Goal: Transaction & Acquisition: Book appointment/travel/reservation

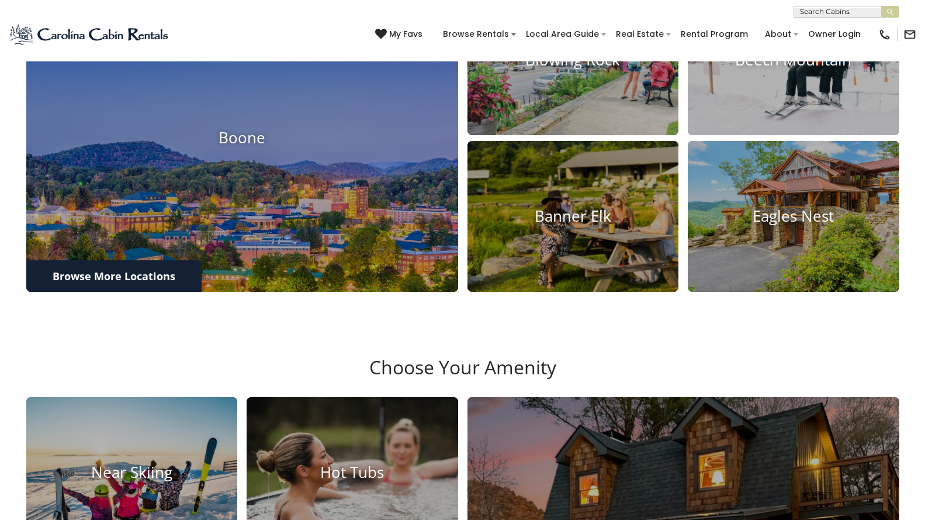
scroll to position [1006, 0]
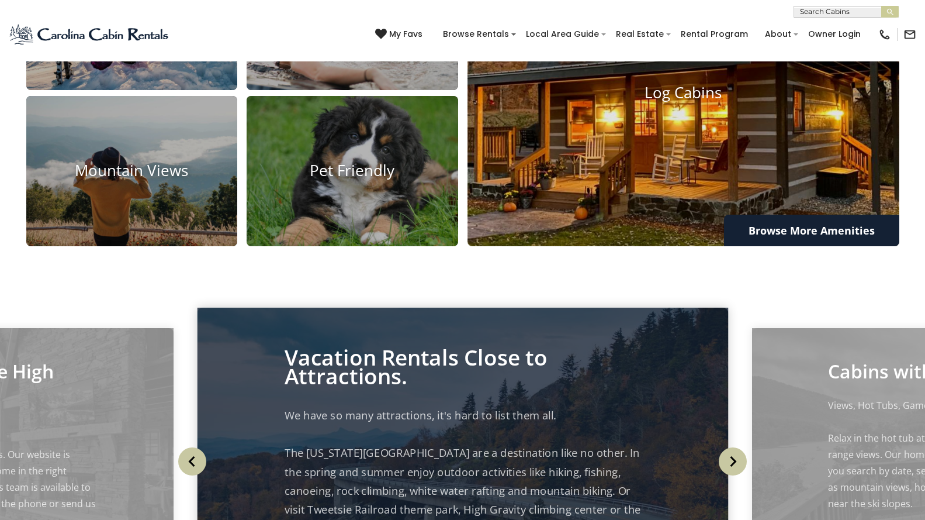
click at [469, 80] on img at bounding box center [683, 92] width 475 height 337
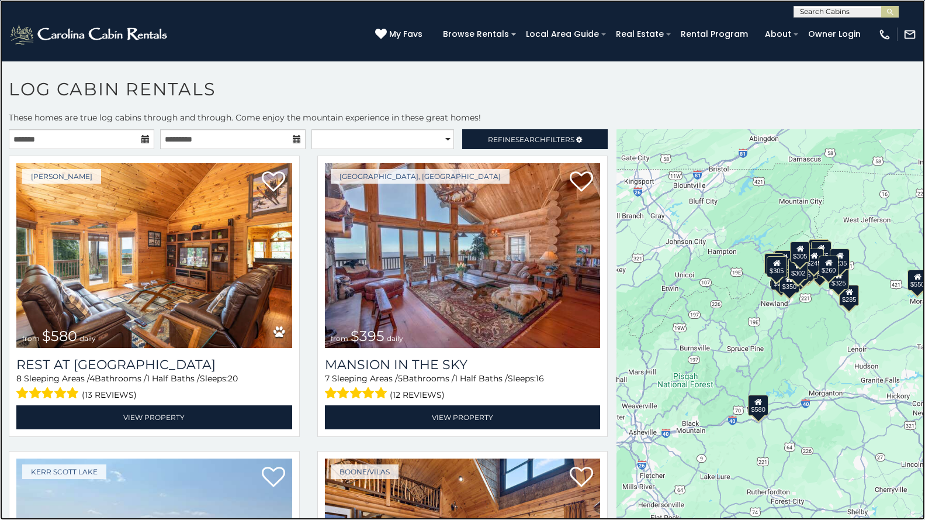
click at [202, 175] on link at bounding box center [462, 260] width 925 height 520
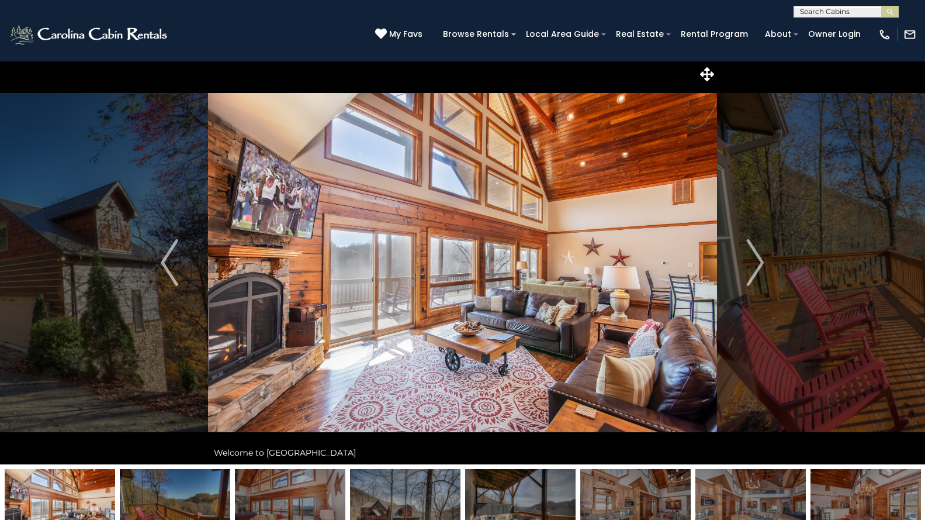
scroll to position [10, 0]
